Goal: Browse casually: Explore the website without a specific task or goal

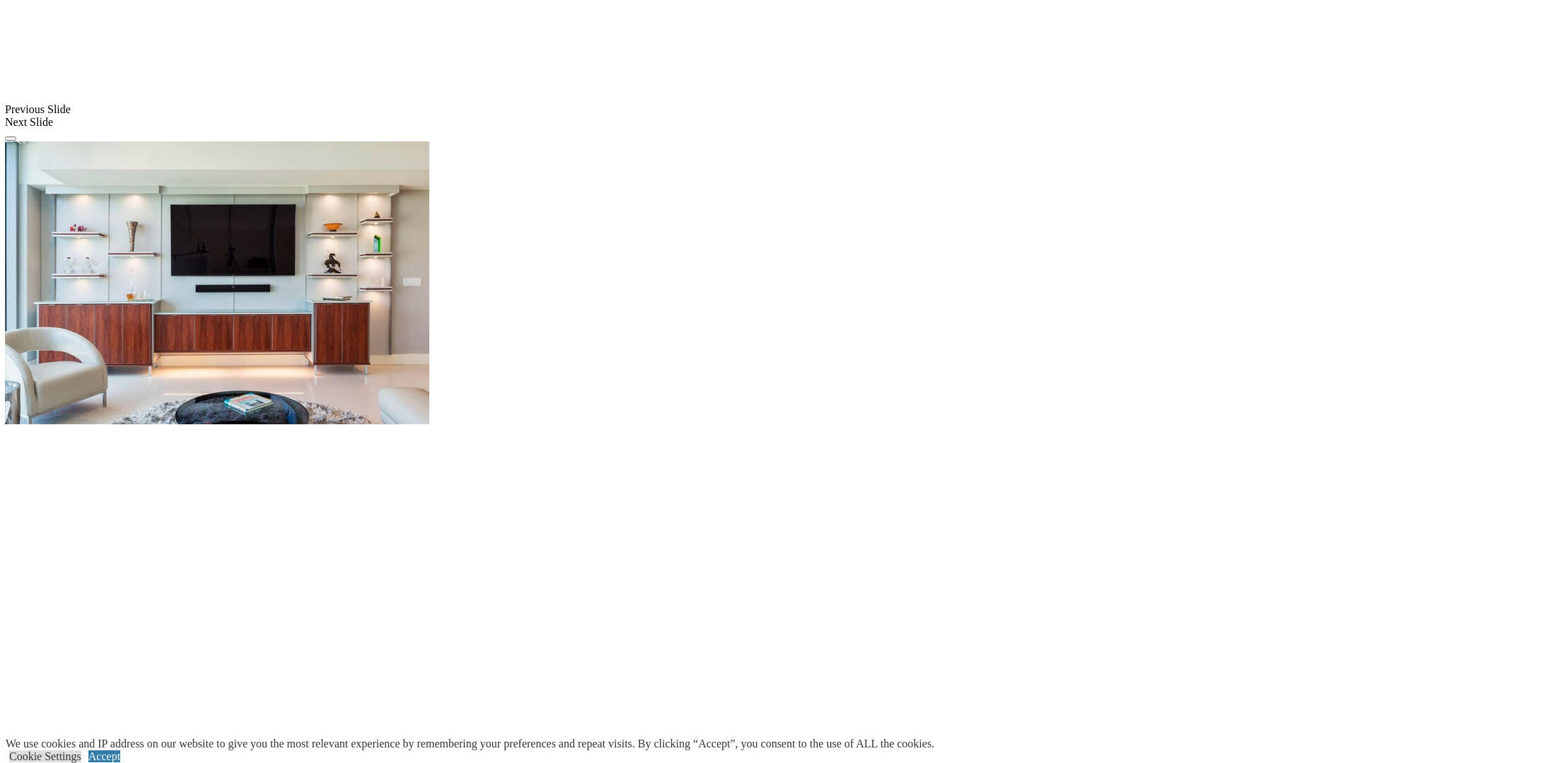
scroll to position [1194, 1]
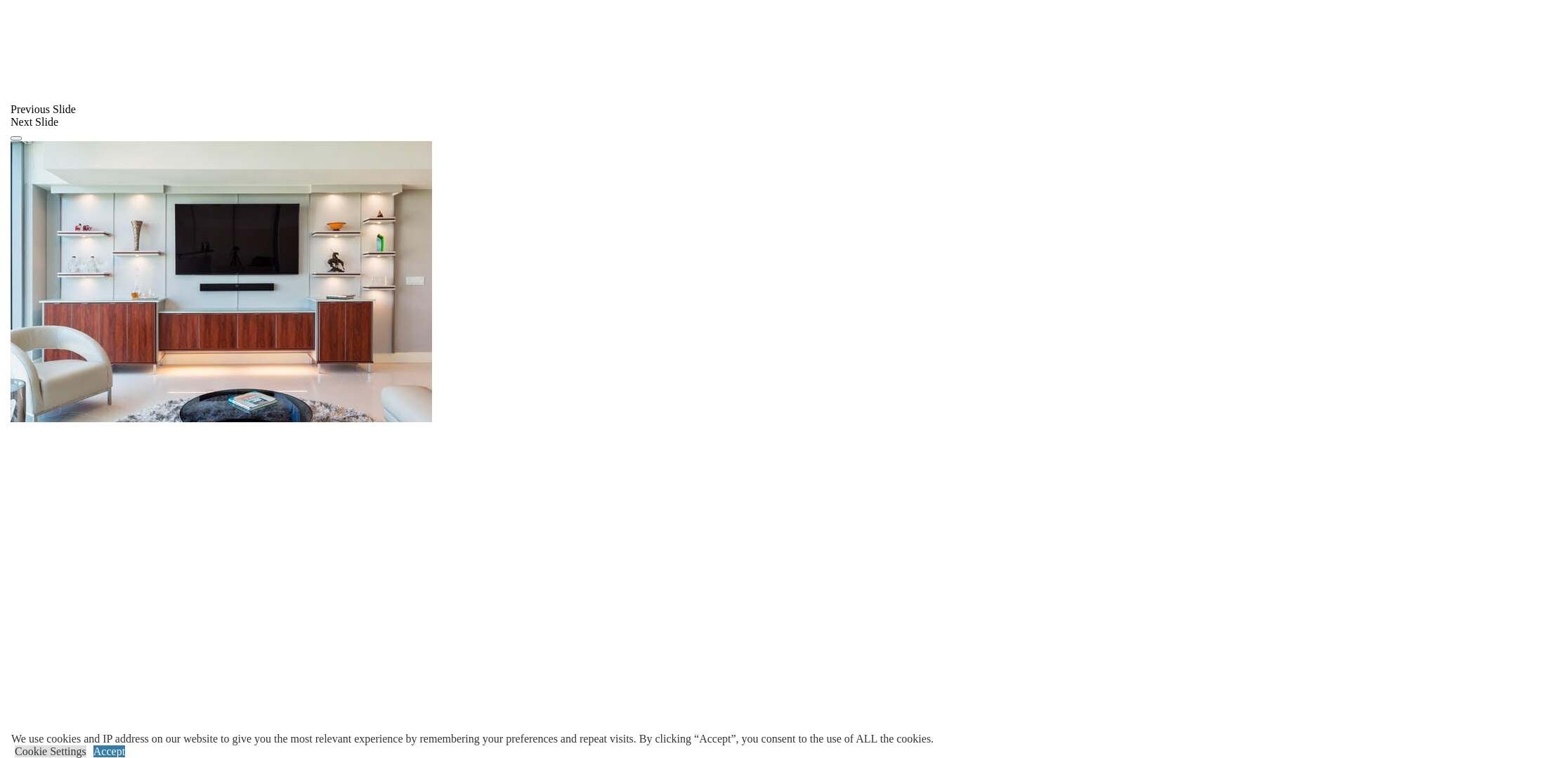
scroll to position [1189, 1]
